Goal: Task Accomplishment & Management: Manage account settings

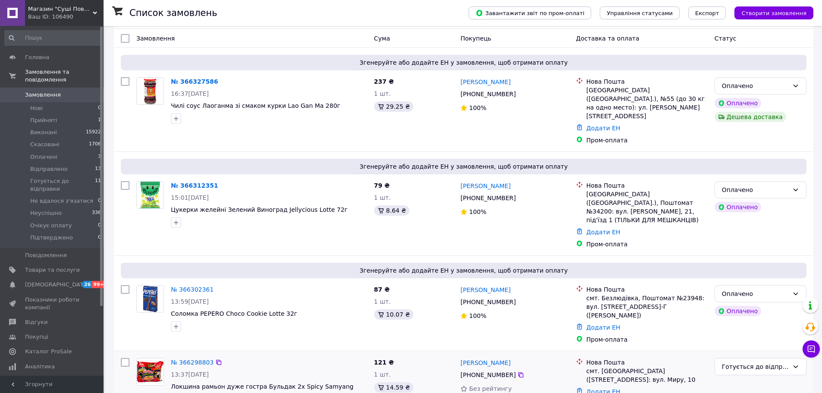
scroll to position [86, 0]
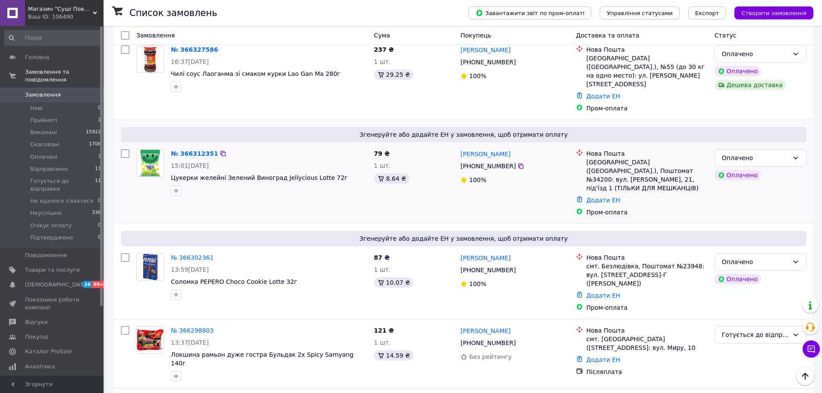
drag, startPoint x: 126, startPoint y: 134, endPoint x: 127, endPoint y: 151, distance: 16.9
click at [126, 149] on input "checkbox" at bounding box center [125, 153] width 9 height 9
checkbox input "true"
click at [124, 253] on input "checkbox" at bounding box center [125, 257] width 9 height 9
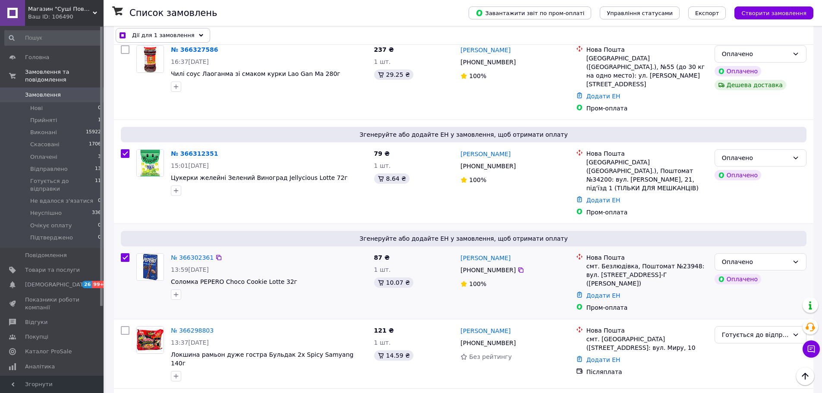
checkbox input "true"
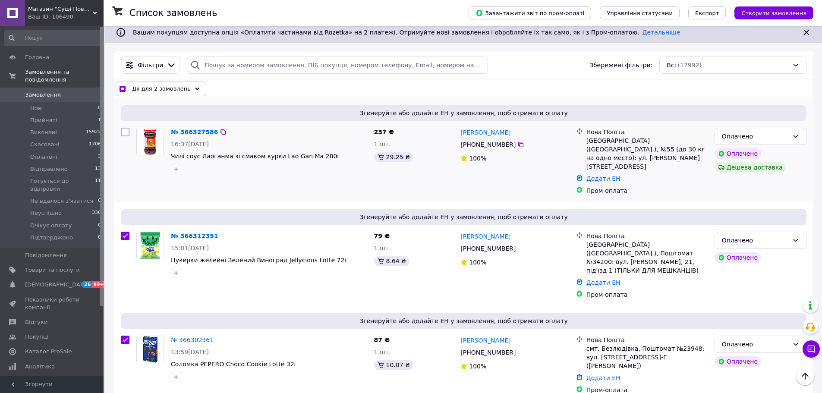
scroll to position [0, 0]
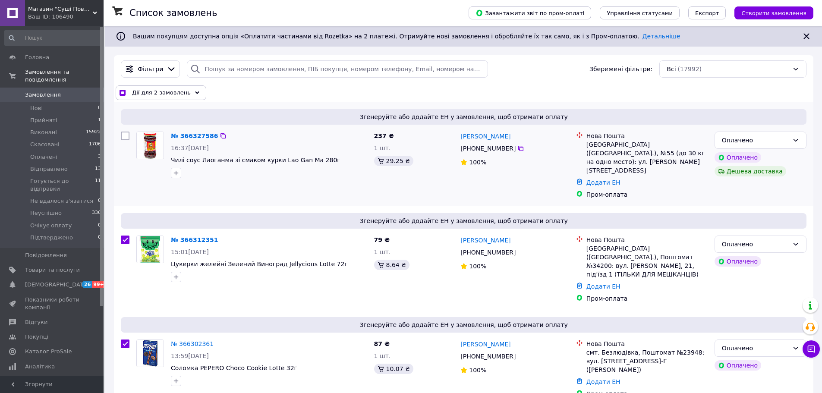
click at [129, 136] on input "checkbox" at bounding box center [125, 136] width 9 height 9
checkbox input "true"
click at [157, 91] on span "Дії для 3 замовлень" at bounding box center [161, 92] width 59 height 9
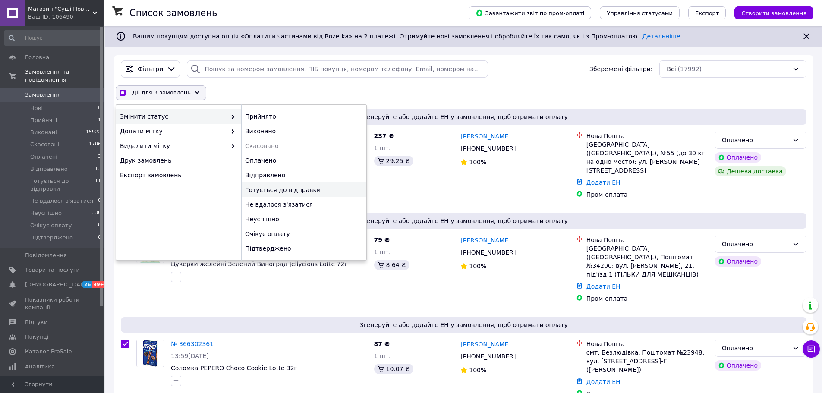
checkbox input "true"
click at [304, 191] on div "Готується до відправки" at bounding box center [303, 190] width 125 height 15
checkbox input "false"
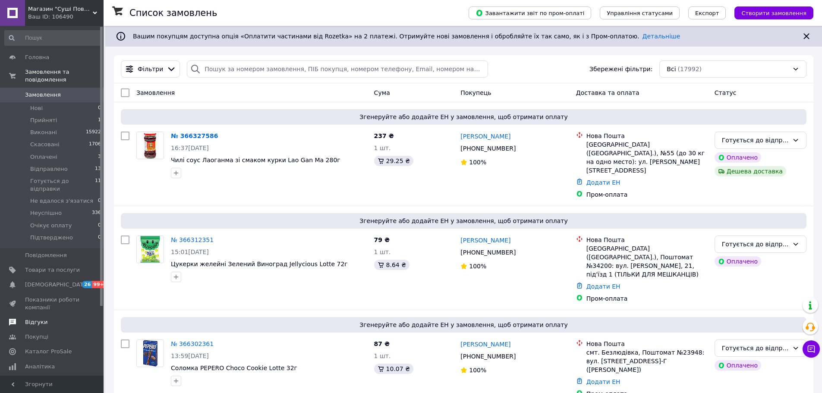
click at [42, 319] on span "Відгуки" at bounding box center [36, 323] width 22 height 8
